Goal: Navigation & Orientation: Find specific page/section

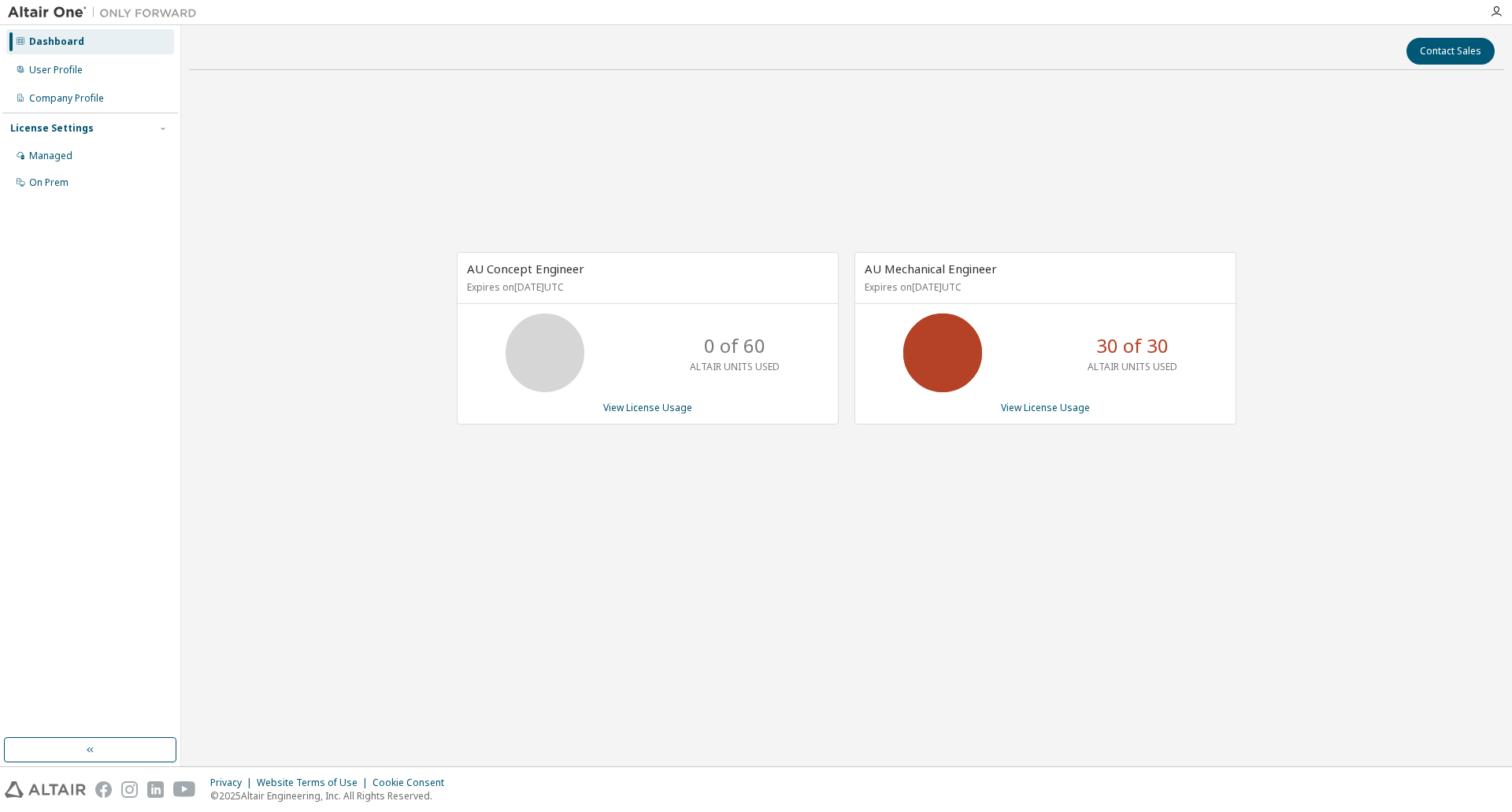
click at [1007, 647] on div "Contact Sales AU Concept Engineer Expires on February 15, 2026 UTC 0 of 60 ALTA…" at bounding box center [846, 396] width 1315 height 725
